Goal: Task Accomplishment & Management: Manage account settings

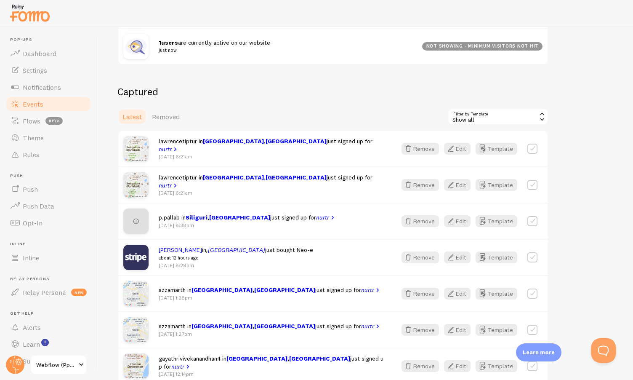
scroll to position [176, 0]
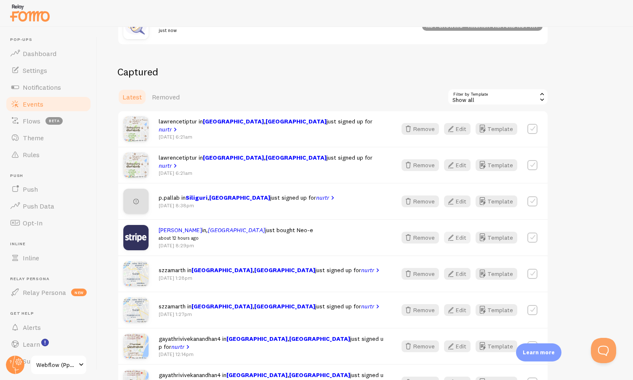
click at [466, 237] on button "Edit" at bounding box center [457, 238] width 27 height 12
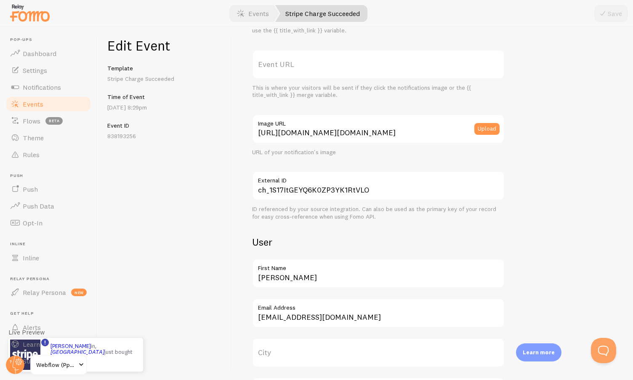
scroll to position [95, 0]
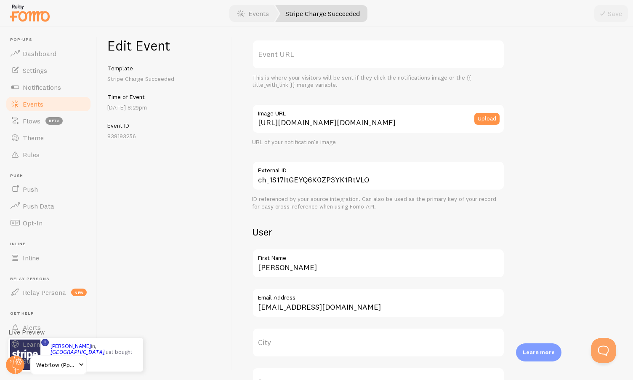
click at [288, 339] on label "City" at bounding box center [378, 342] width 253 height 29
click at [288, 339] on input "City" at bounding box center [378, 342] width 253 height 29
paste input "Kissamos"
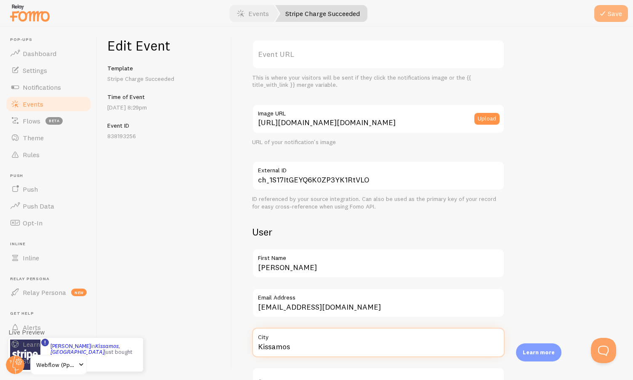
type input "Kissamos"
click at [610, 15] on button "Save" at bounding box center [612, 13] width 34 height 17
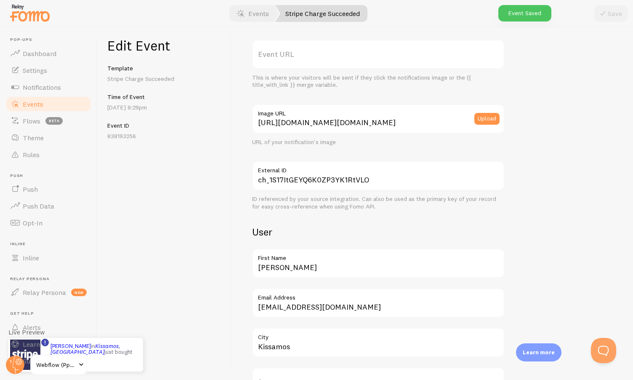
click at [35, 107] on span "Events" at bounding box center [33, 104] width 21 height 8
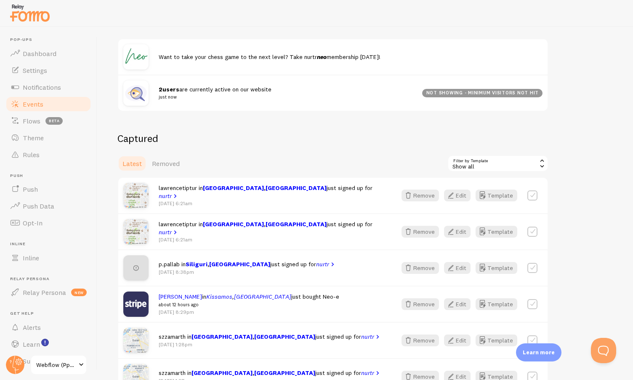
scroll to position [111, 0]
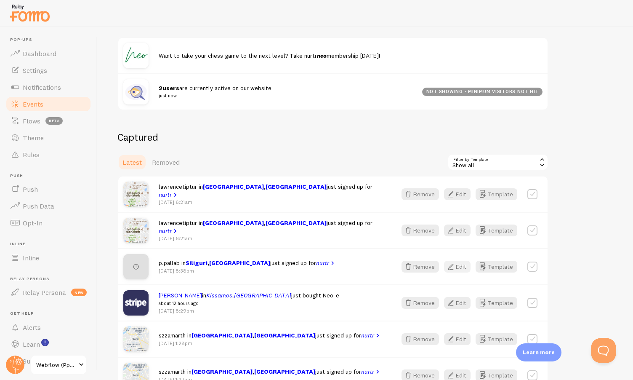
click at [458, 268] on button "Edit" at bounding box center [457, 267] width 27 height 12
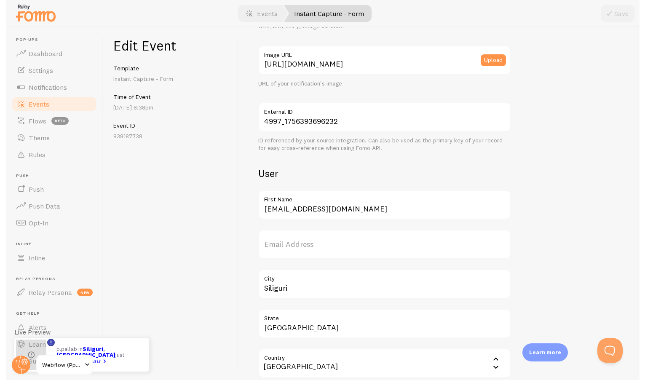
scroll to position [165, 0]
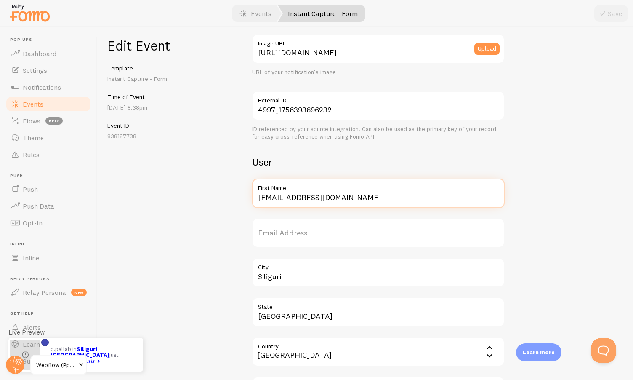
click at [333, 197] on input "[EMAIL_ADDRESS][DOMAIN_NAME]" at bounding box center [378, 193] width 253 height 29
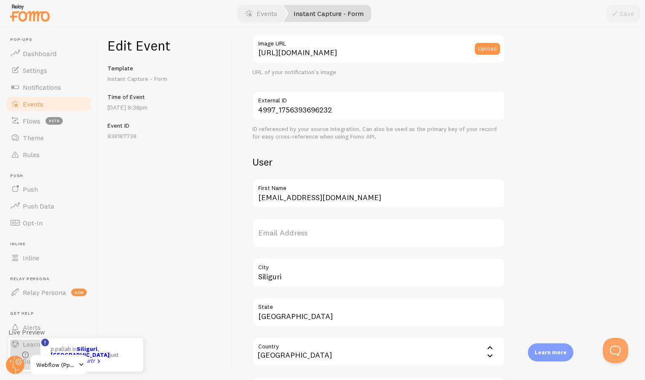
click at [37, 106] on span "Events" at bounding box center [33, 104] width 21 height 8
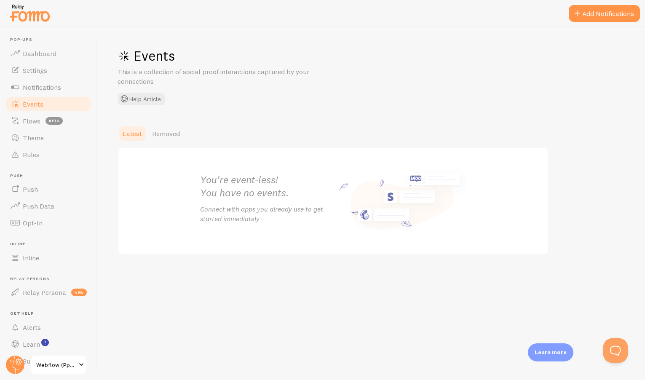
click at [37, 106] on span "Events" at bounding box center [33, 104] width 21 height 8
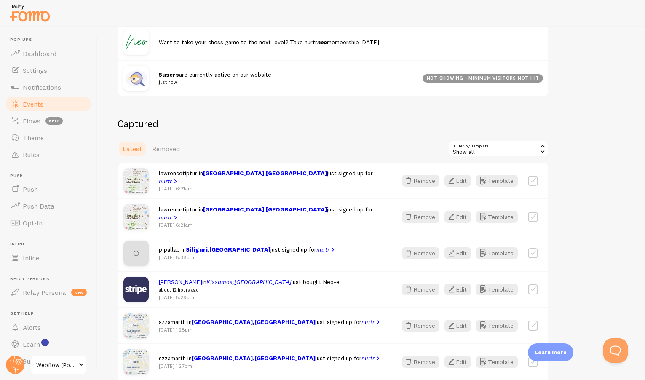
scroll to position [127, 0]
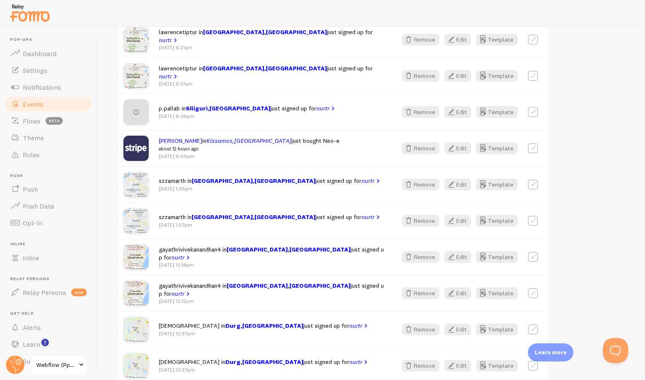
scroll to position [268, 0]
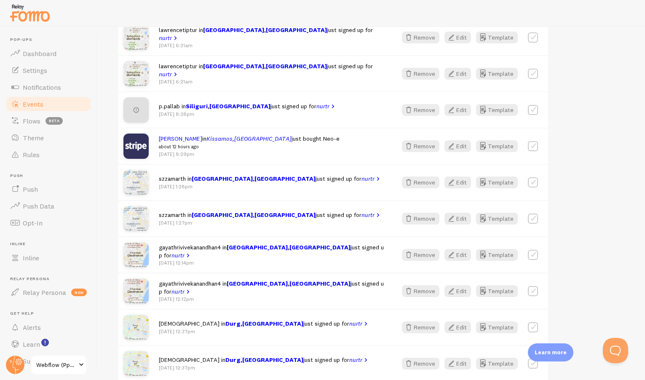
click at [134, 109] on img at bounding box center [135, 109] width 25 height 25
click at [411, 217] on icon "button" at bounding box center [408, 219] width 10 height 10
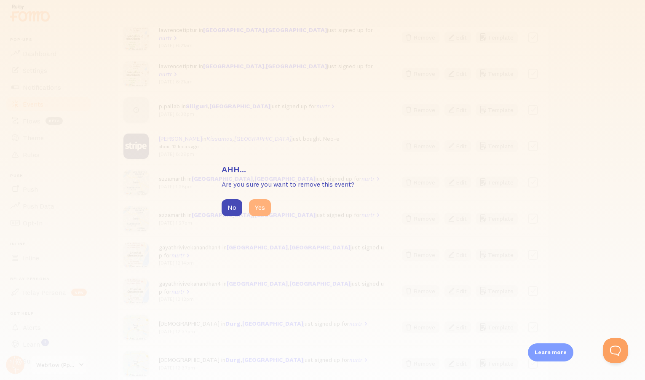
click at [251, 205] on button "Yes" at bounding box center [260, 207] width 22 height 17
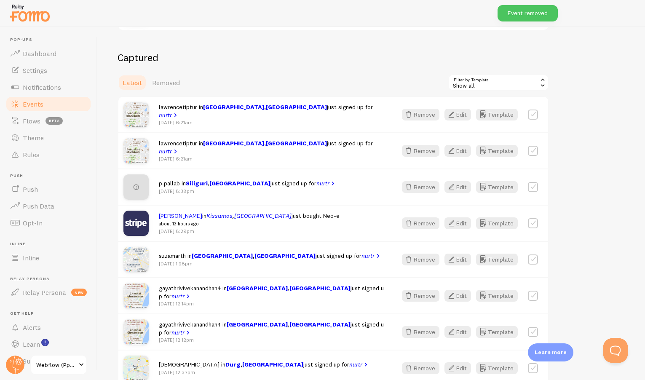
scroll to position [189, 0]
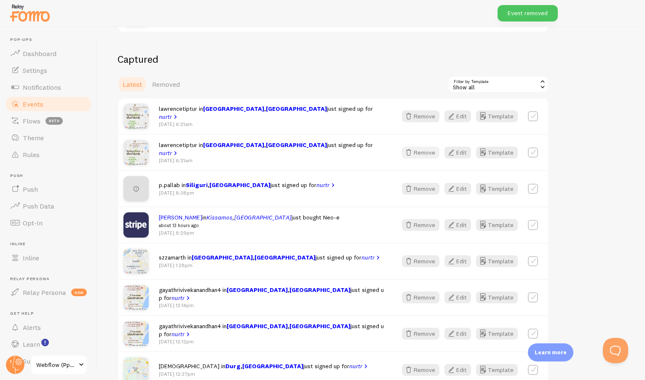
click at [431, 154] on button "Remove" at bounding box center [420, 153] width 37 height 12
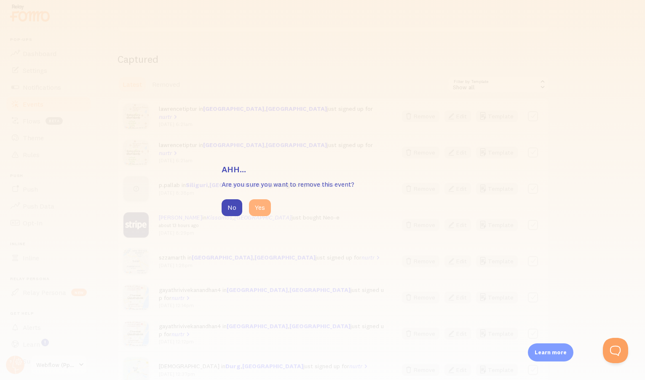
click at [261, 208] on button "Yes" at bounding box center [260, 207] width 22 height 17
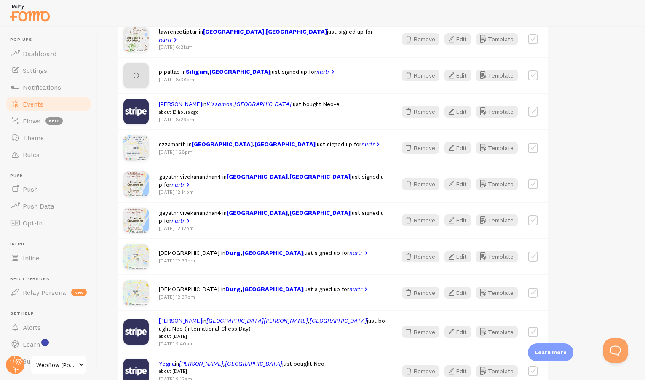
scroll to position [264, 0]
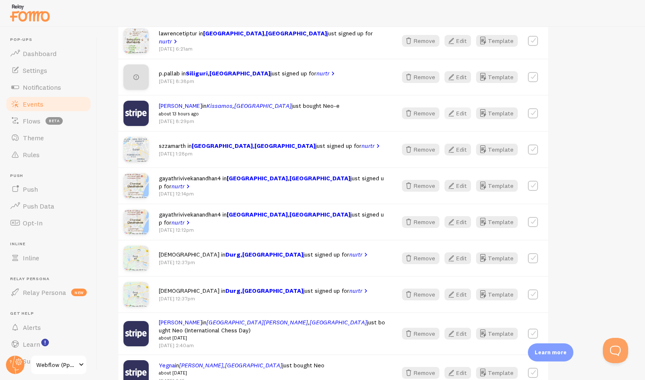
click at [461, 112] on button "Edit" at bounding box center [457, 113] width 27 height 12
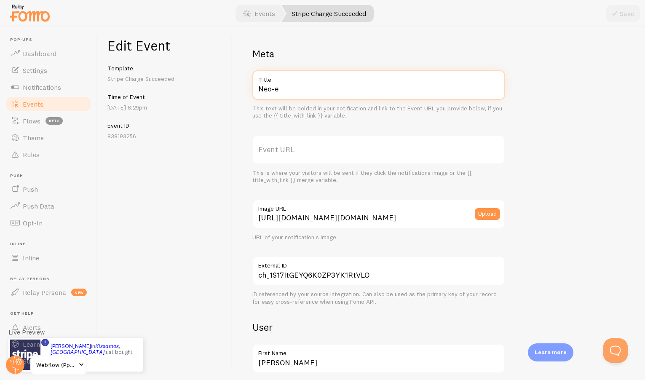
drag, startPoint x: 272, startPoint y: 89, endPoint x: 302, endPoint y: 89, distance: 29.5
click at [302, 89] on input "Neo-e" at bounding box center [378, 84] width 253 height 29
type input "Neo"
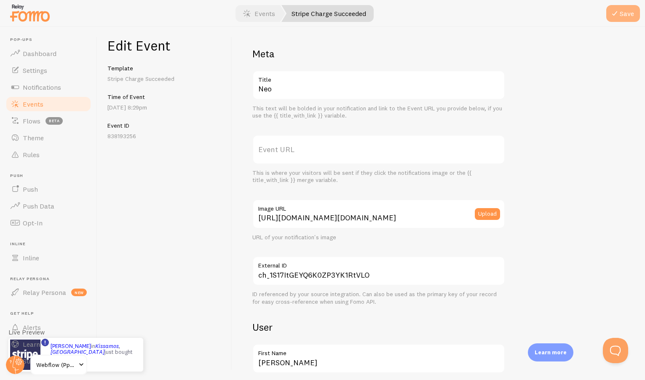
click at [620, 16] on button "Save" at bounding box center [623, 13] width 34 height 17
click at [43, 101] on link "Events" at bounding box center [48, 104] width 87 height 17
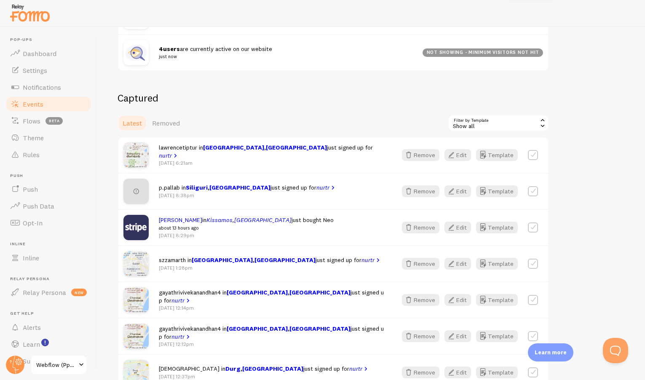
scroll to position [156, 0]
